Goal: Task Accomplishment & Management: Manage account settings

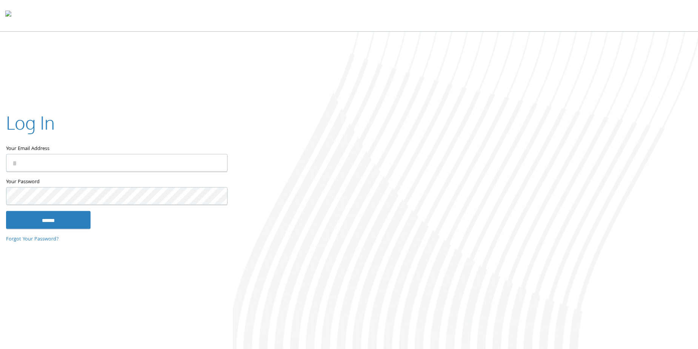
click at [599, 25] on div at bounding box center [349, 16] width 698 height 32
click at [82, 162] on input "Your Email Address" at bounding box center [116, 163] width 221 height 18
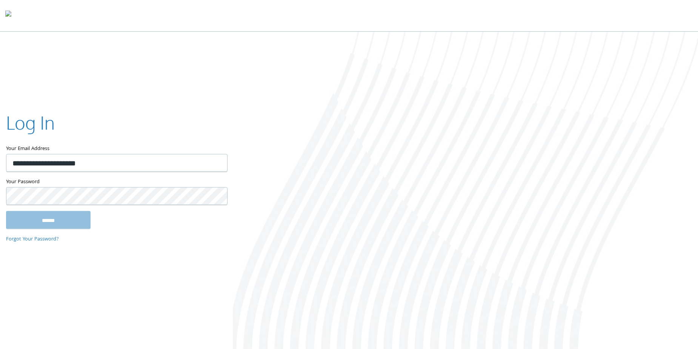
type input "**********"
click at [69, 216] on input "******" at bounding box center [48, 220] width 84 height 18
